Goal: Navigation & Orientation: Find specific page/section

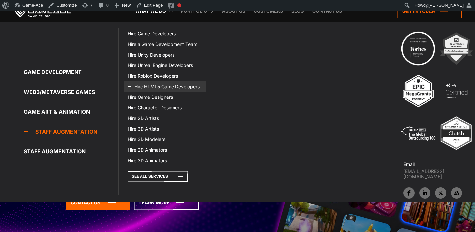
click at [177, 85] on link "Hire HTML5 Game Developers" at bounding box center [165, 86] width 82 height 11
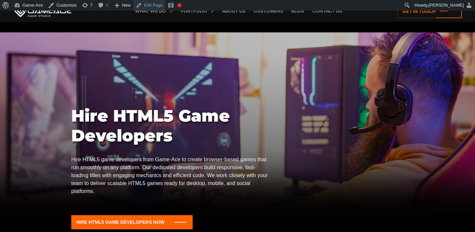
click at [150, 6] on link "Edit Page" at bounding box center [149, 5] width 32 height 11
